Goal: Browse casually: Explore the website without a specific task or goal

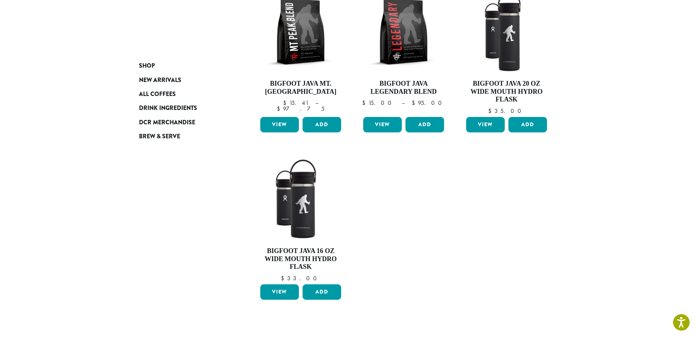
scroll to position [140, 0]
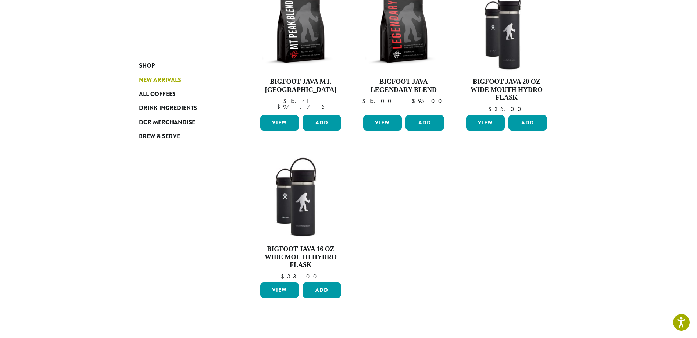
click at [159, 76] on span "New Arrivals" at bounding box center [160, 80] width 42 height 9
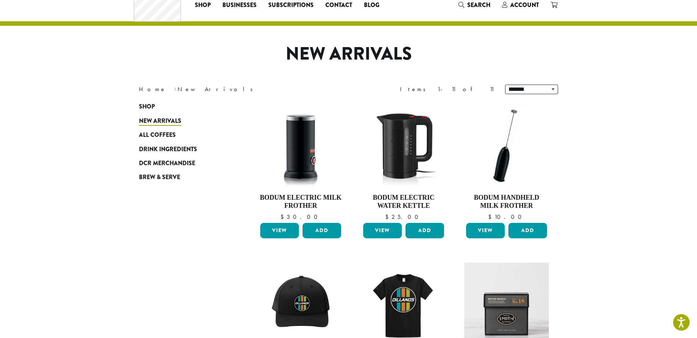
scroll to position [19, 0]
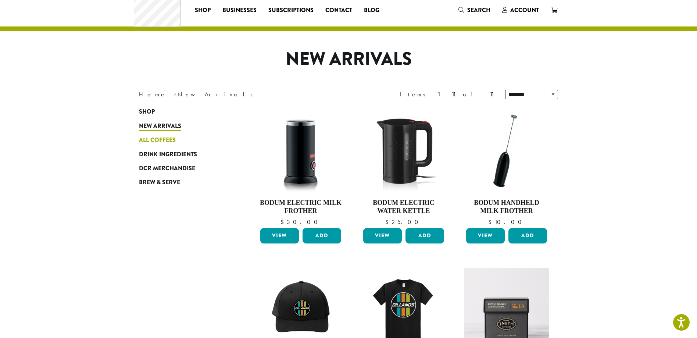
click at [157, 139] on span "All Coffees" at bounding box center [157, 140] width 37 height 9
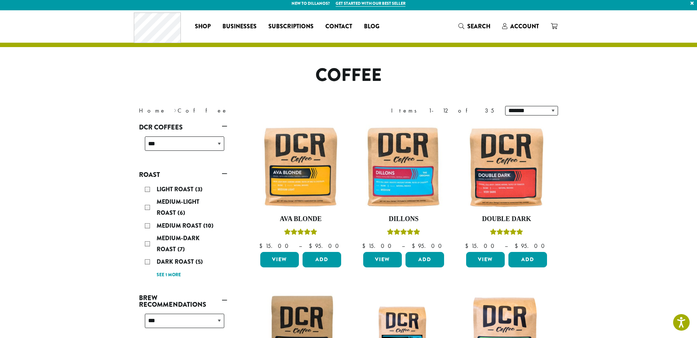
scroll to position [2, 0]
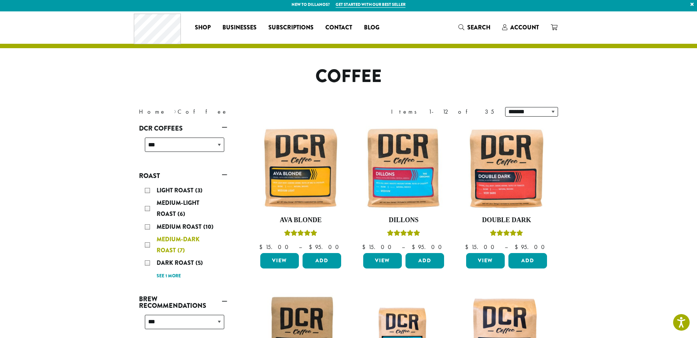
click at [150, 243] on div "Medium-Dark Roast (7)" at bounding box center [184, 245] width 79 height 22
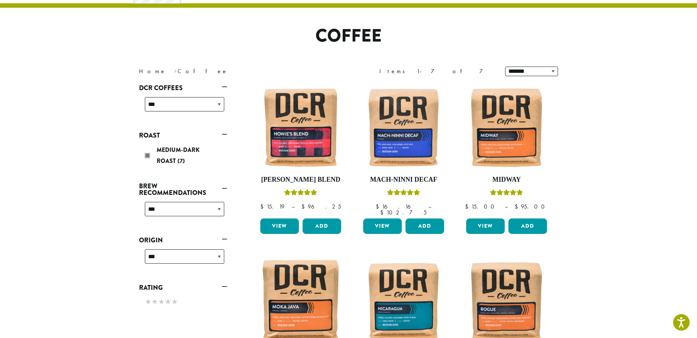
scroll to position [45, 0]
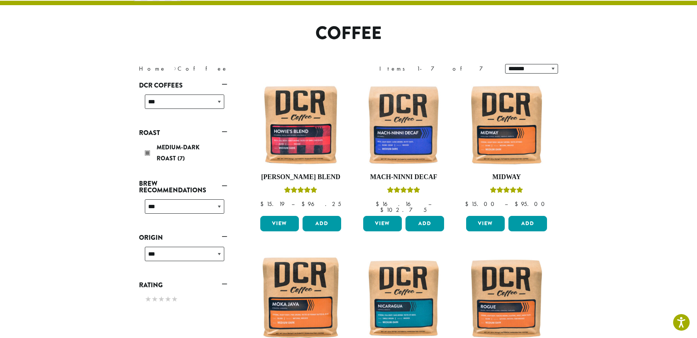
click at [223, 131] on link "Roast" at bounding box center [183, 132] width 88 height 12
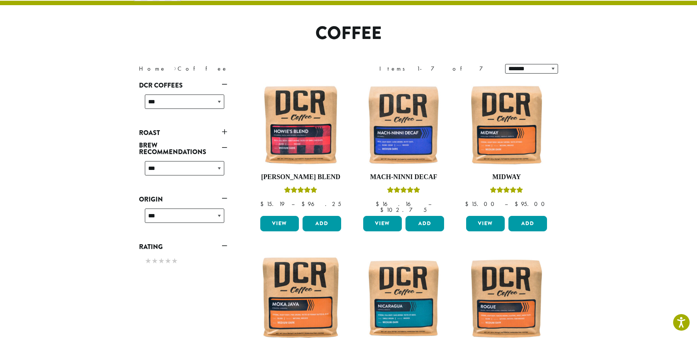
click at [223, 131] on link "Roast" at bounding box center [183, 132] width 88 height 12
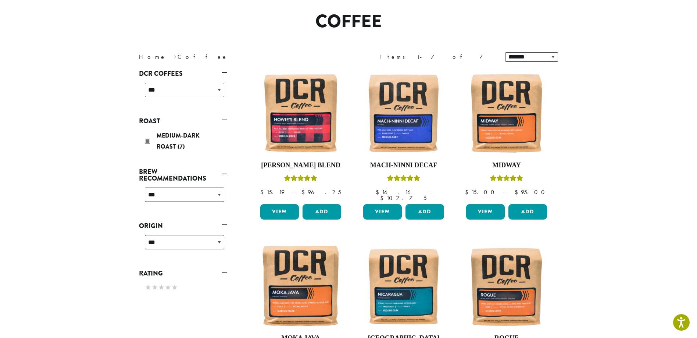
scroll to position [54, 0]
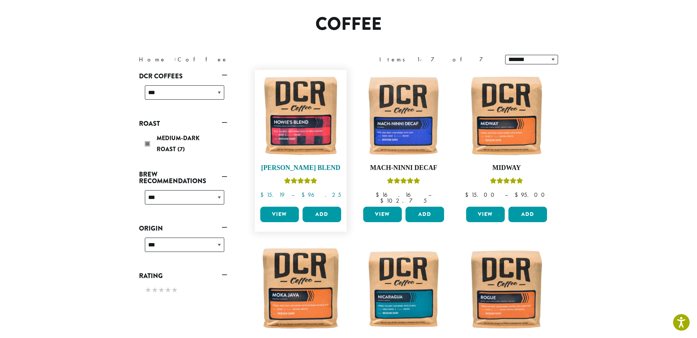
click at [298, 110] on img at bounding box center [300, 115] width 84 height 84
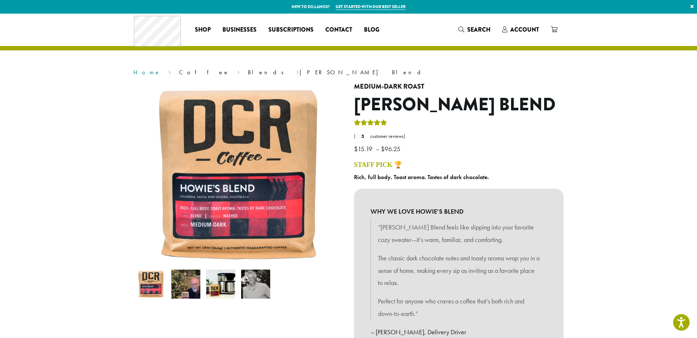
click at [143, 75] on link "Home" at bounding box center [146, 72] width 27 height 8
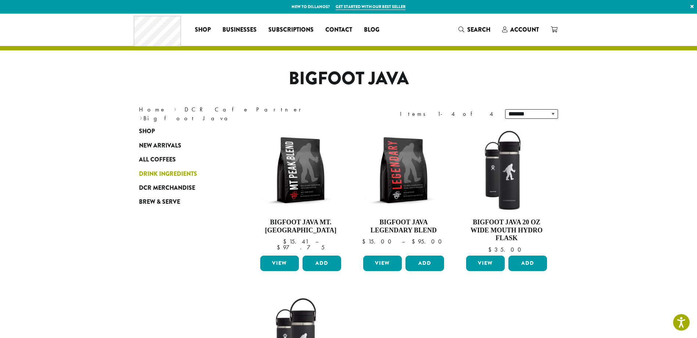
click at [165, 171] on span "Drink Ingredients" at bounding box center [168, 173] width 58 height 9
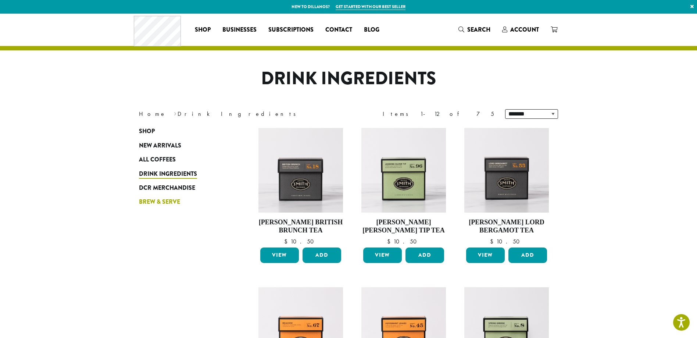
click at [170, 203] on span "Brew & Serve" at bounding box center [159, 201] width 41 height 9
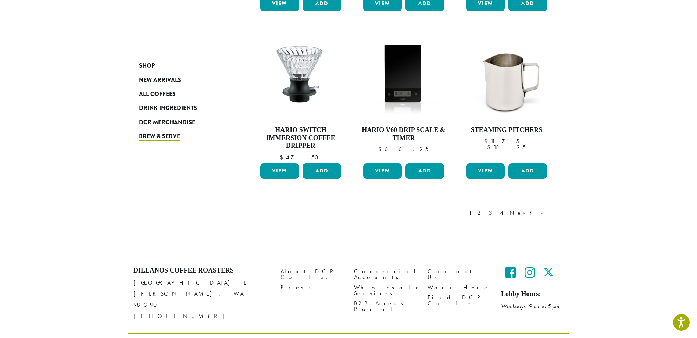
scroll to position [589, 0]
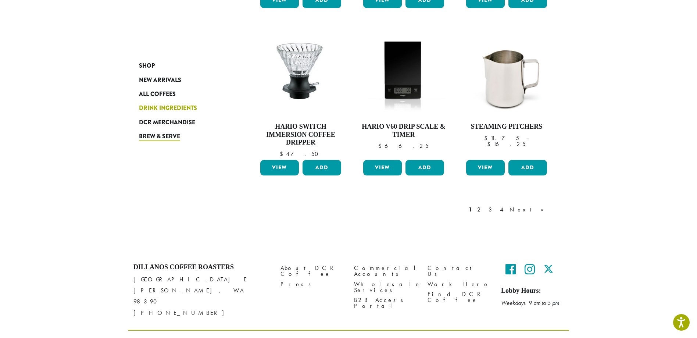
click at [165, 105] on span "Drink Ingredients" at bounding box center [168, 108] width 58 height 9
